Goal: Information Seeking & Learning: Learn about a topic

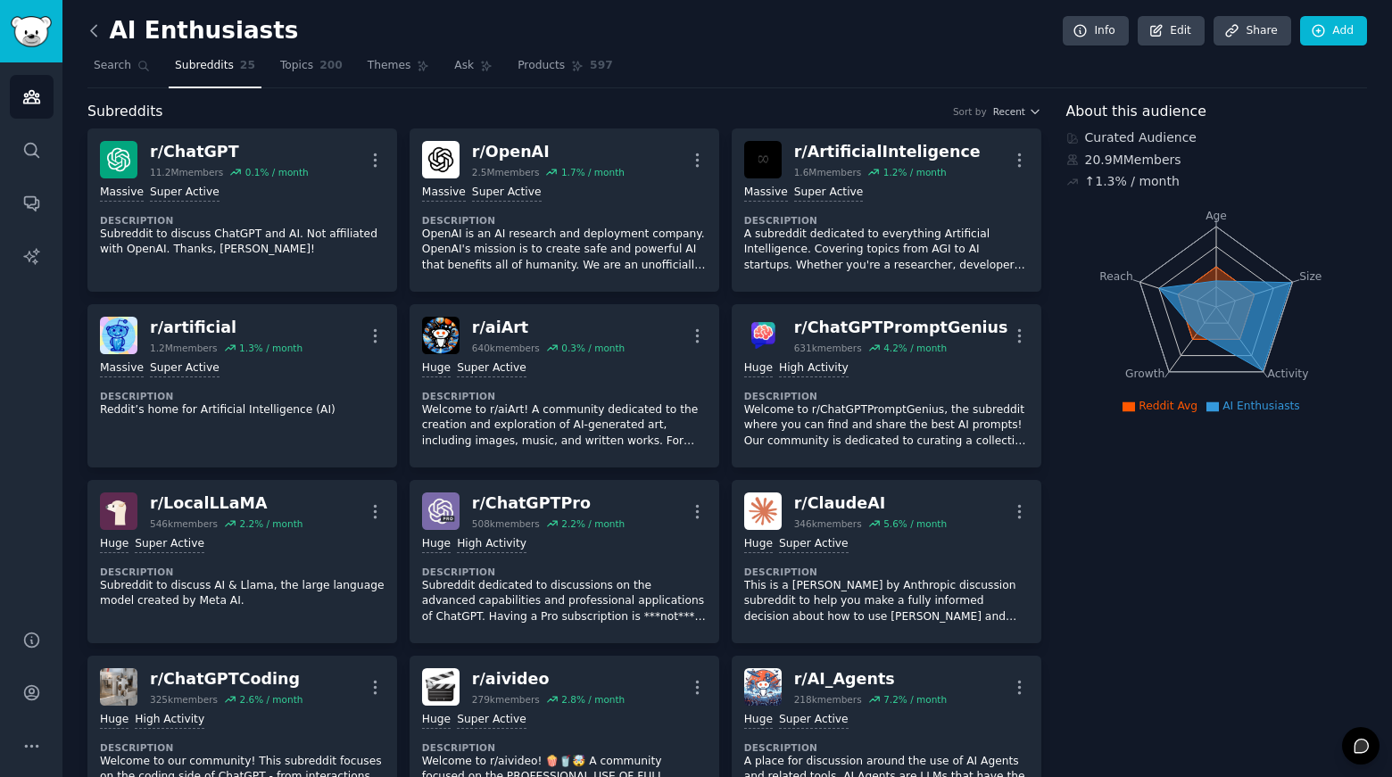
click at [97, 27] on icon at bounding box center [94, 30] width 19 height 19
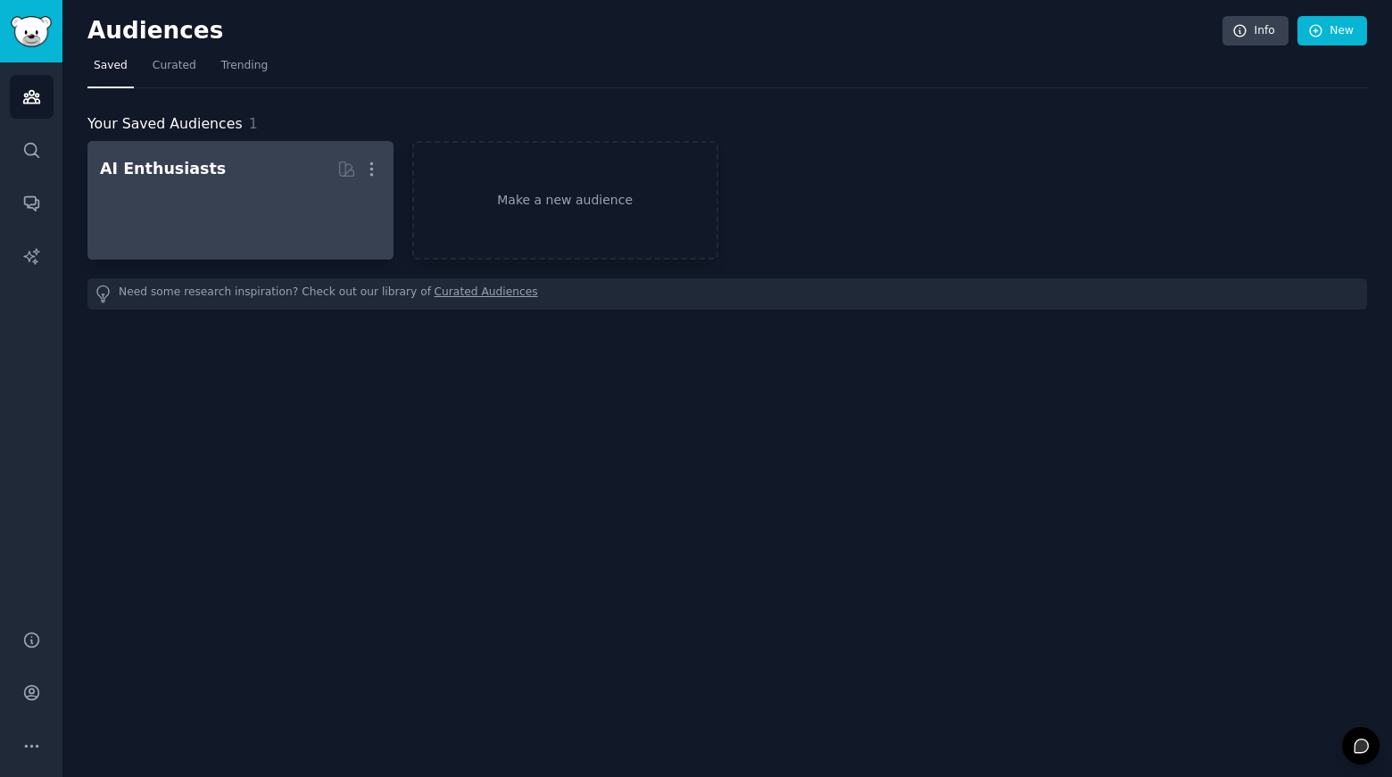
click at [183, 176] on div "AI Enthusiasts" at bounding box center [163, 169] width 126 height 22
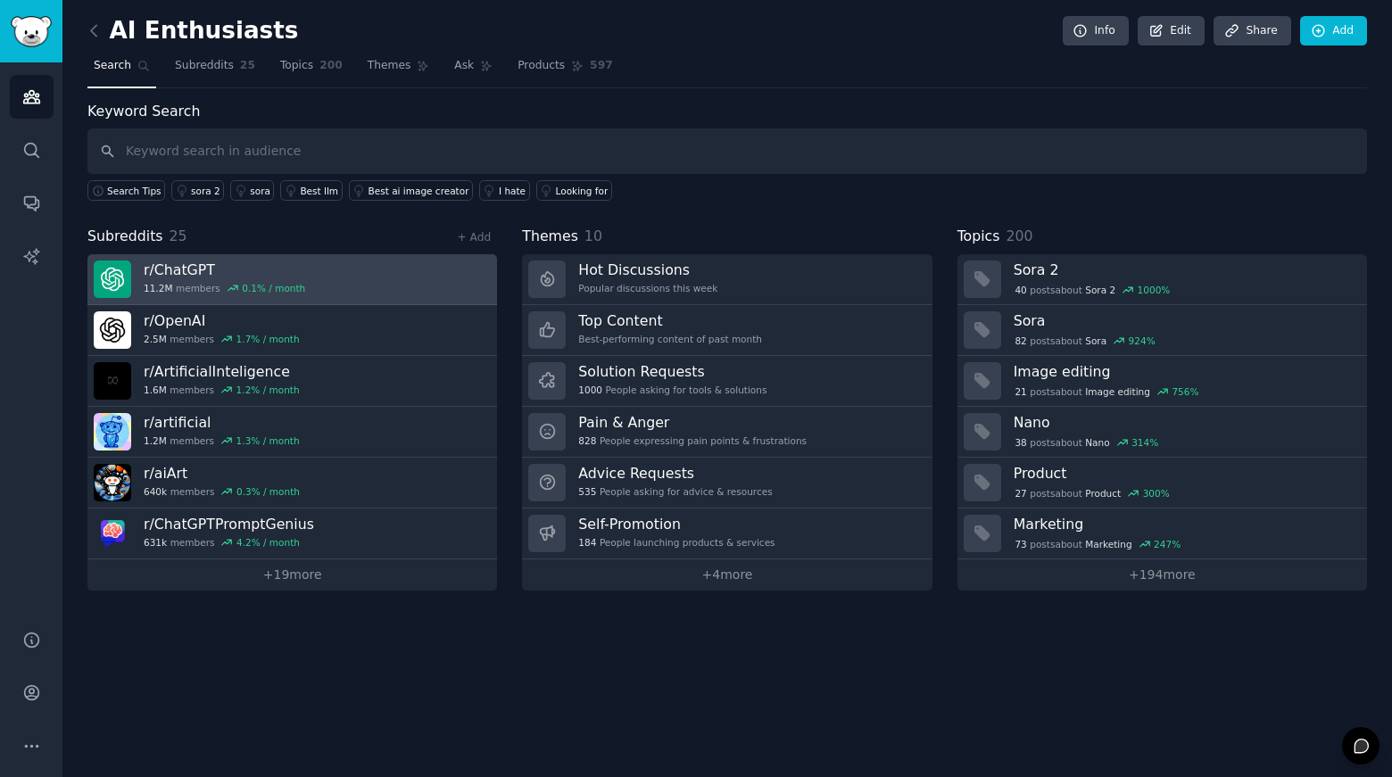
click at [190, 270] on h3 "r/ ChatGPT" at bounding box center [224, 269] width 161 height 19
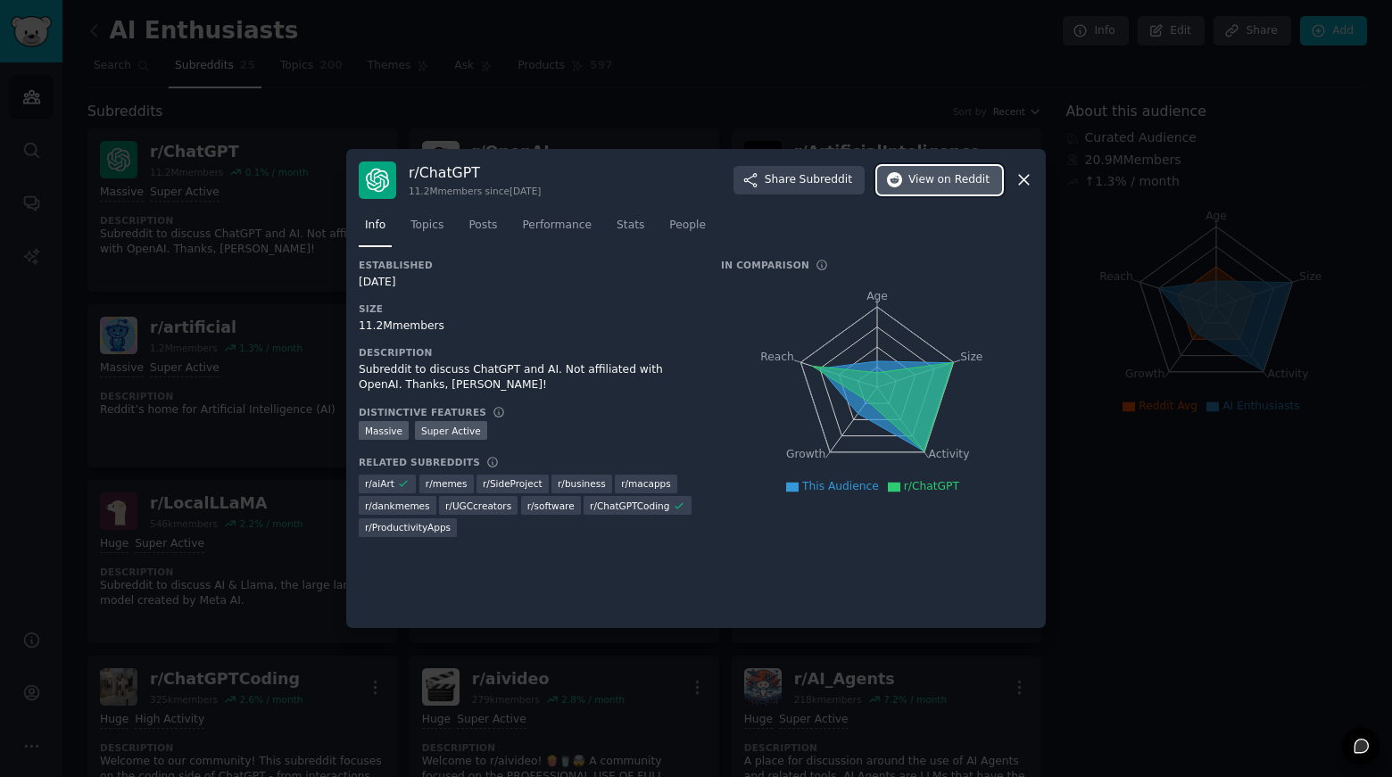
click at [960, 179] on span "on Reddit" at bounding box center [964, 180] width 52 height 16
